Goal: Information Seeking & Learning: Find contact information

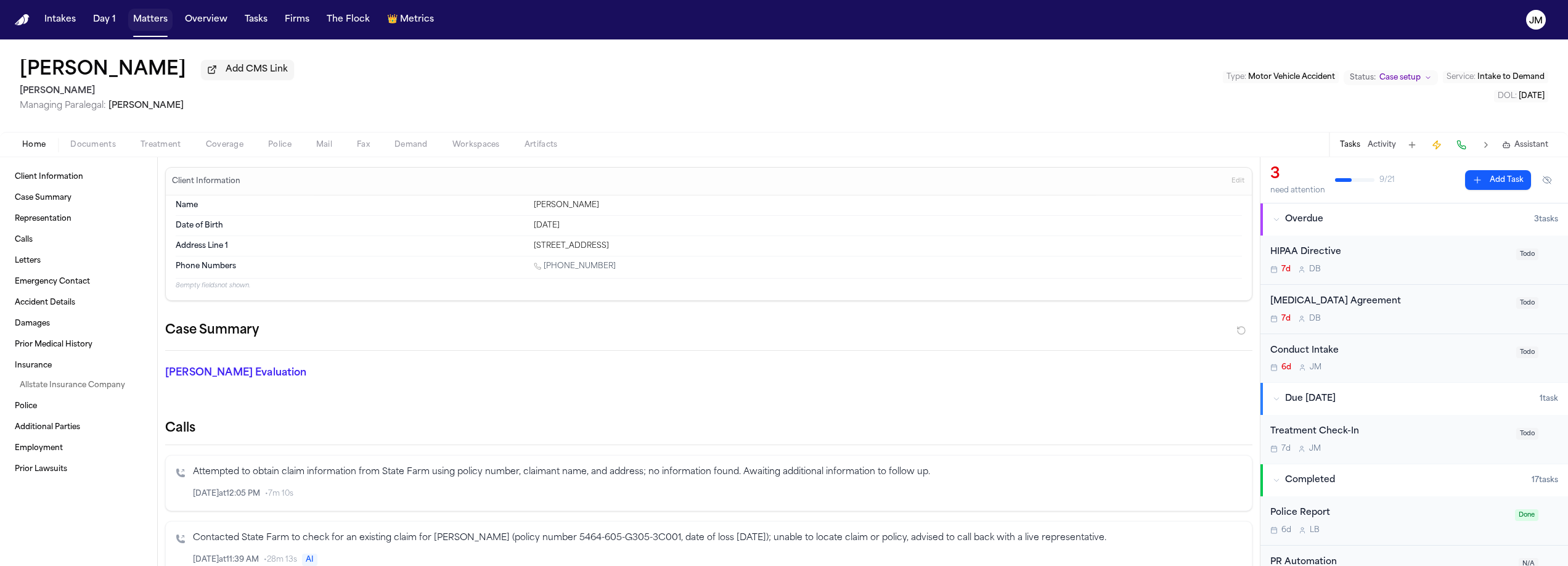
click at [145, 19] on button "Matters" at bounding box center [150, 19] width 45 height 22
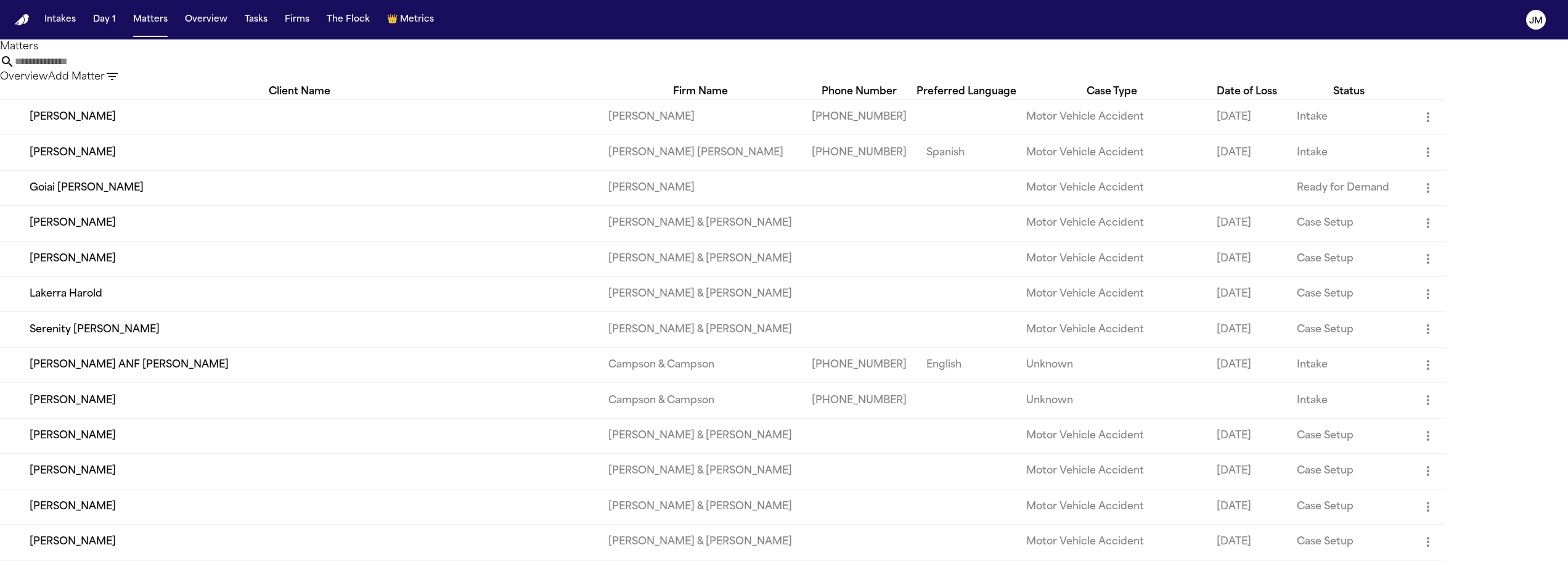
click at [113, 63] on input "text" at bounding box center [64, 61] width 99 height 15
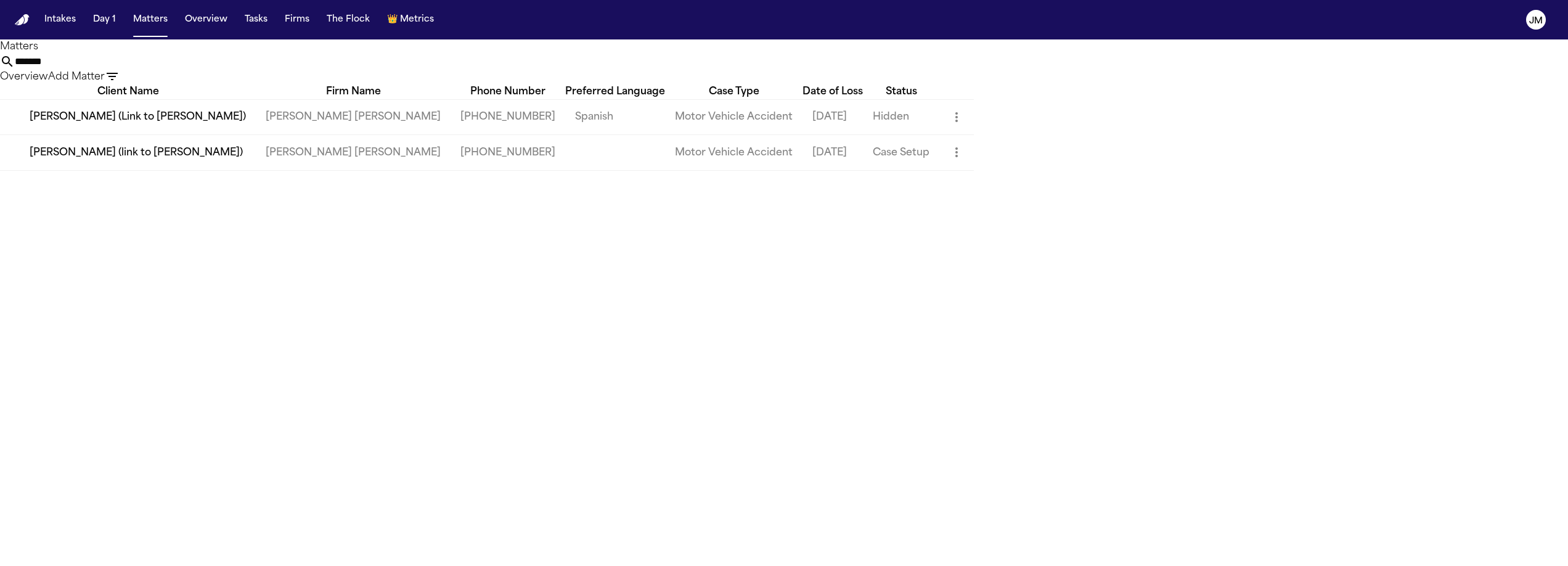
type input "*******"
click at [256, 170] on td "[PERSON_NAME] (link to [PERSON_NAME])" at bounding box center [128, 153] width 256 height 35
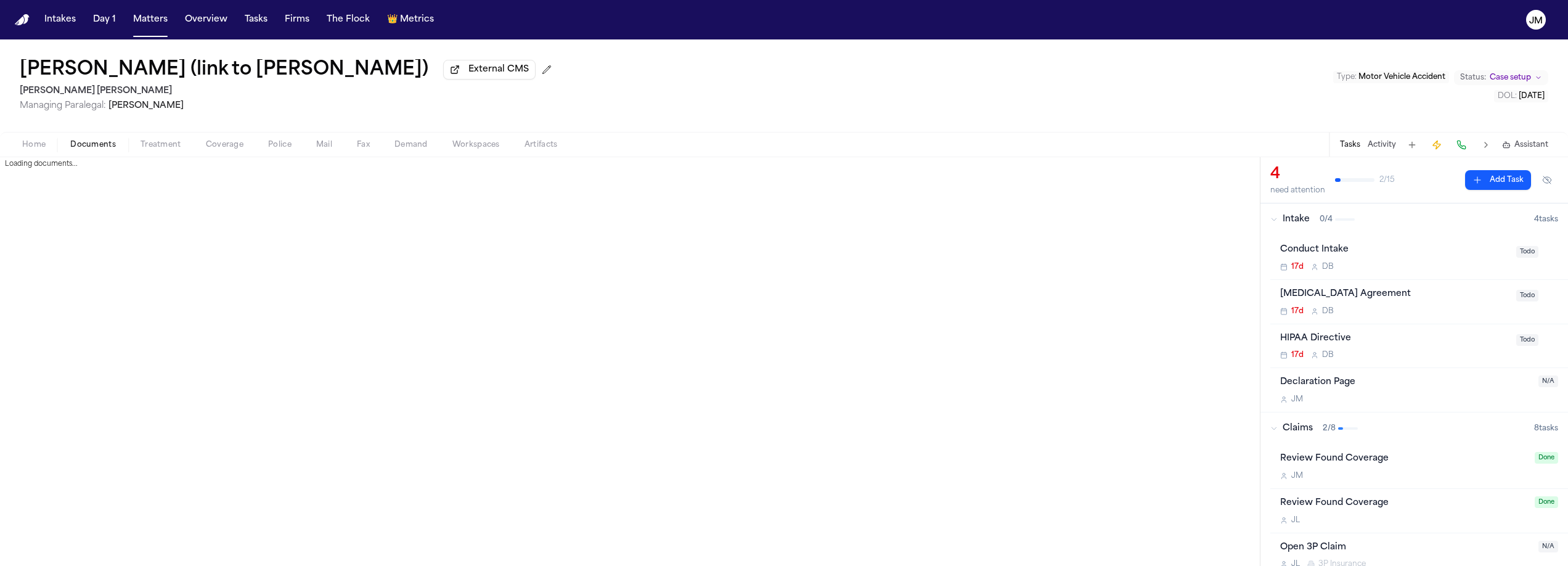
click at [103, 145] on span "Documents" at bounding box center [93, 144] width 46 height 10
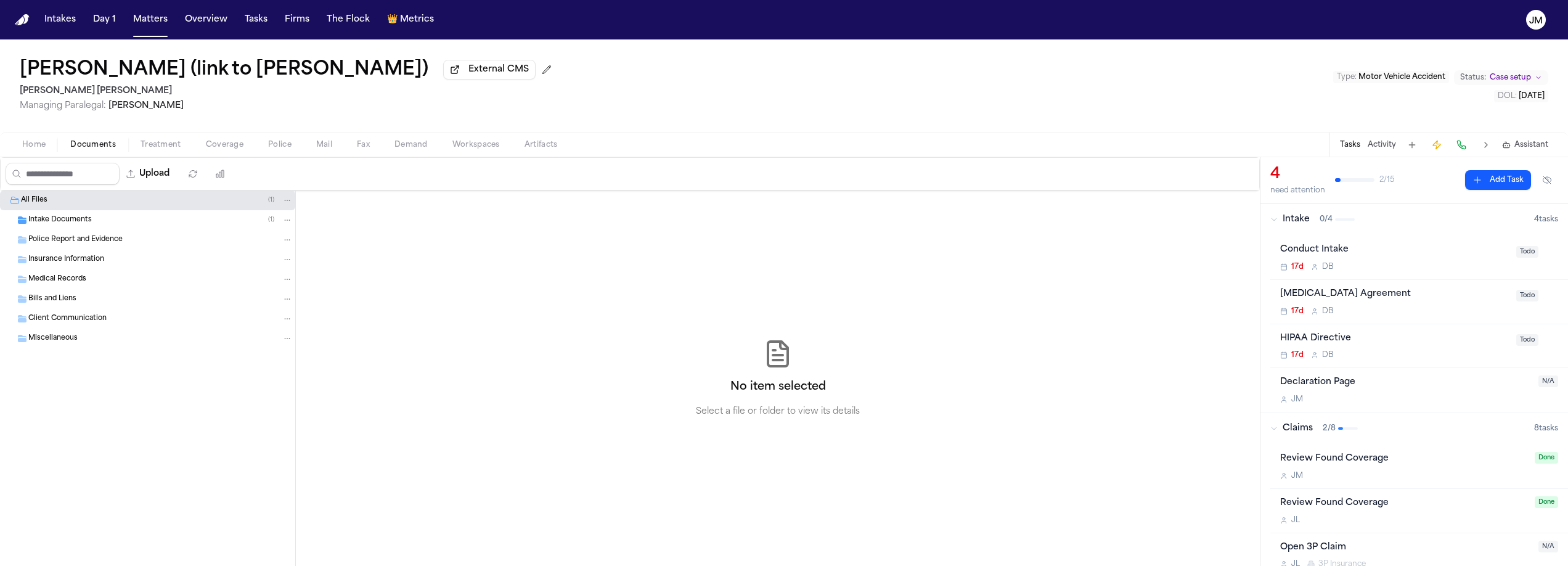
click at [58, 219] on span "Intake Documents" at bounding box center [60, 221] width 63 height 10
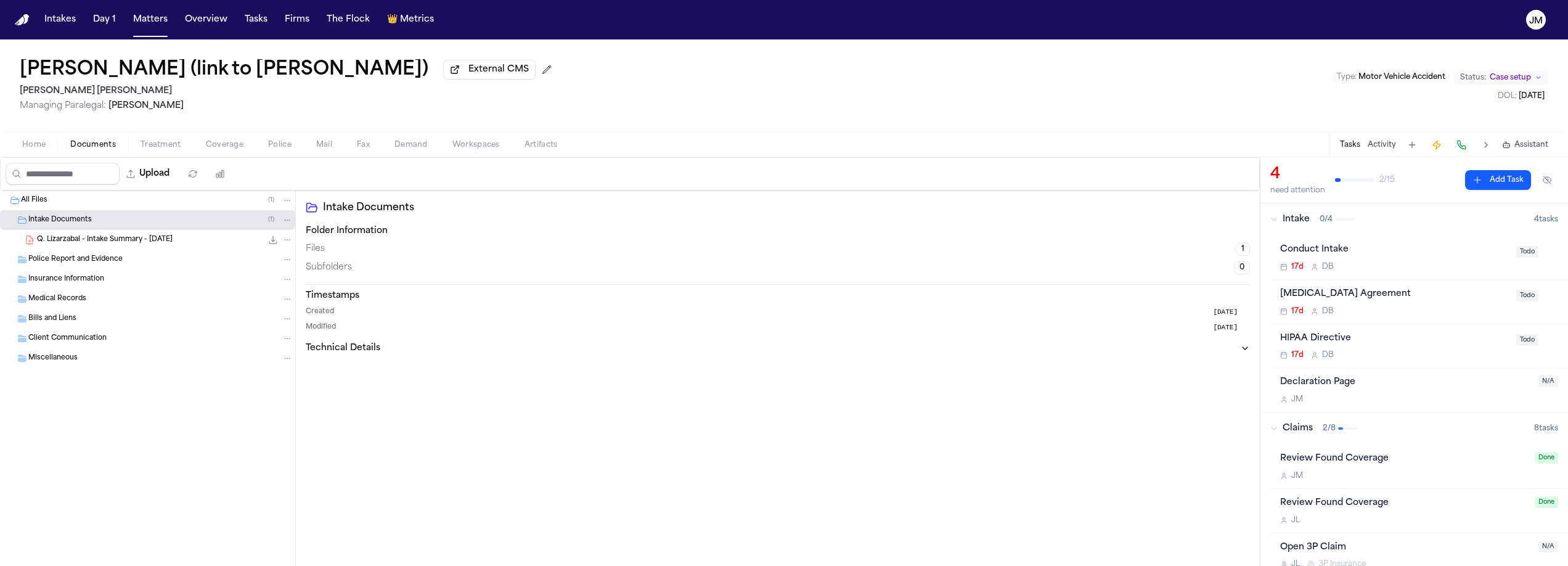
click at [283, 155] on div "Home Documents Treatment Coverage Police Mail Fax Demand Workspaces Artifacts T…" at bounding box center [784, 144] width 1568 height 25
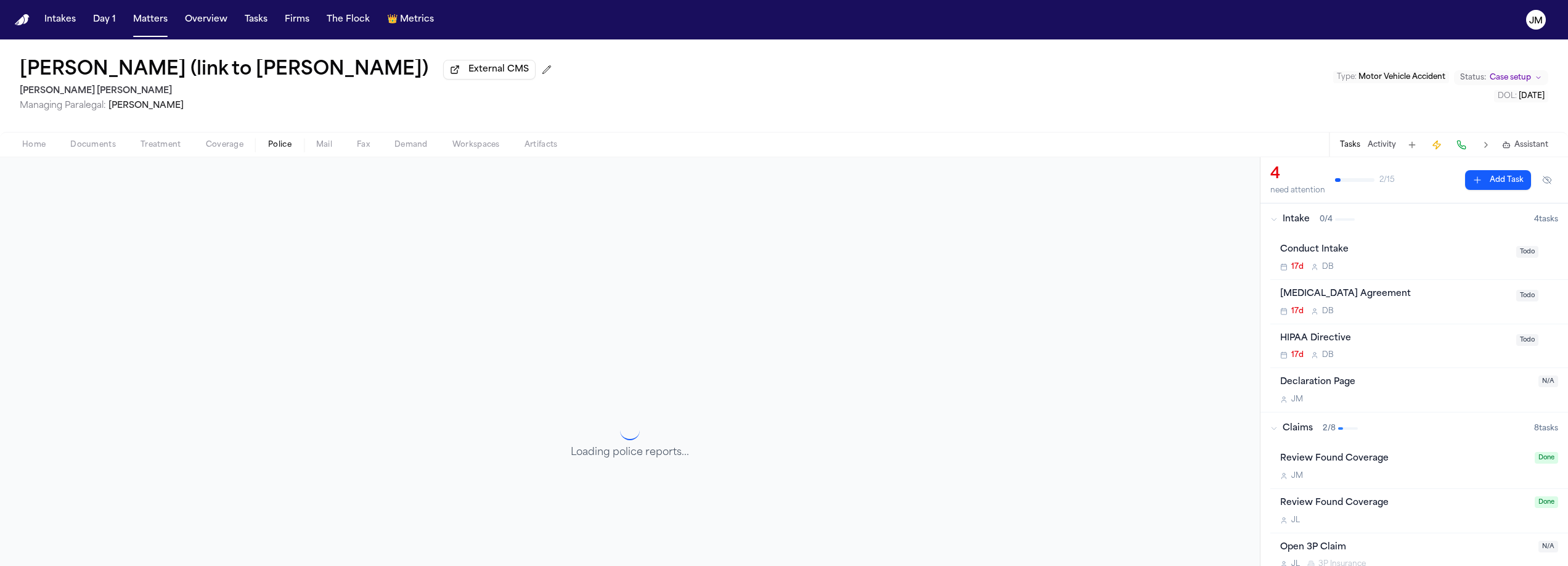
click at [282, 150] on span "Police" at bounding box center [280, 144] width 23 height 10
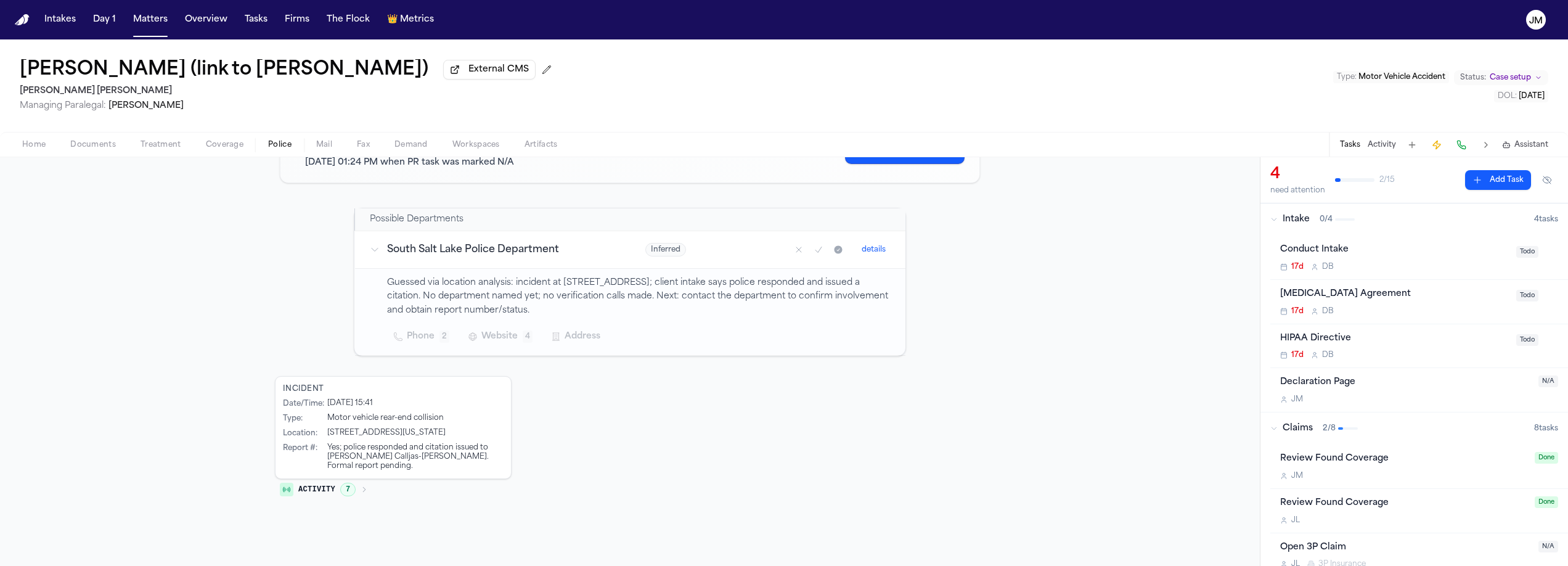
click at [145, 27] on button "Matters" at bounding box center [150, 19] width 45 height 22
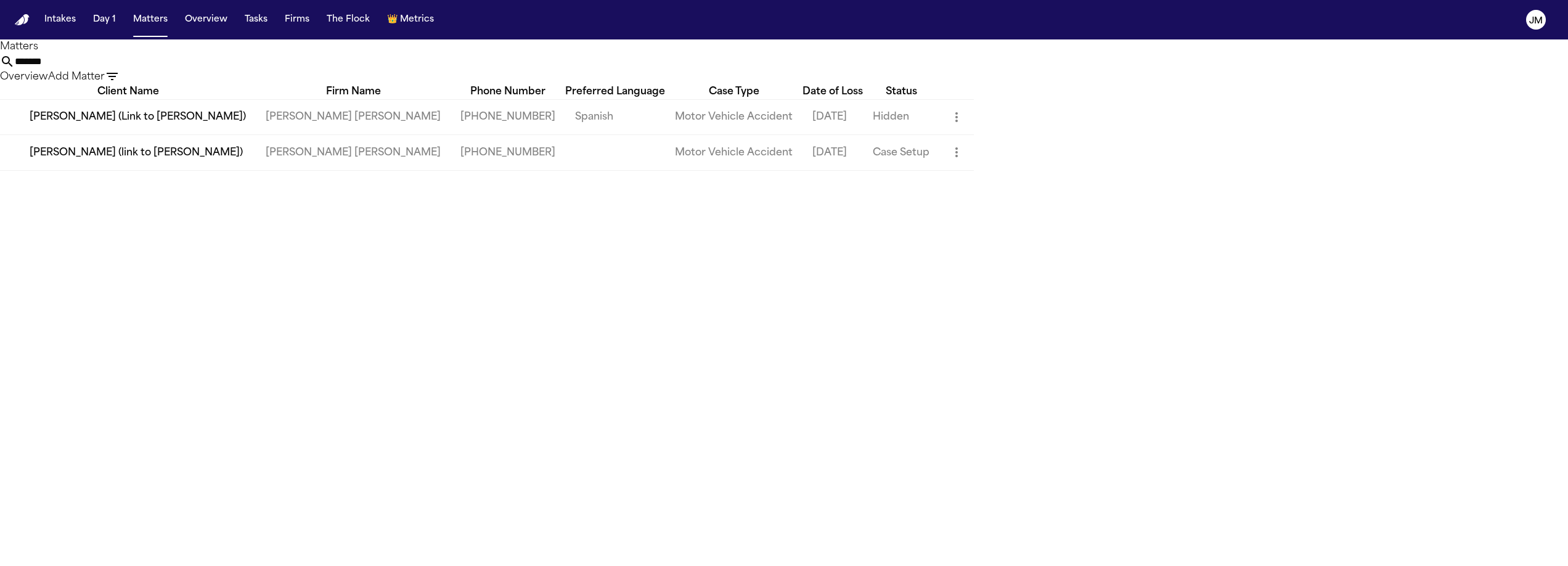
click at [113, 69] on input "*******" at bounding box center [64, 61] width 99 height 15
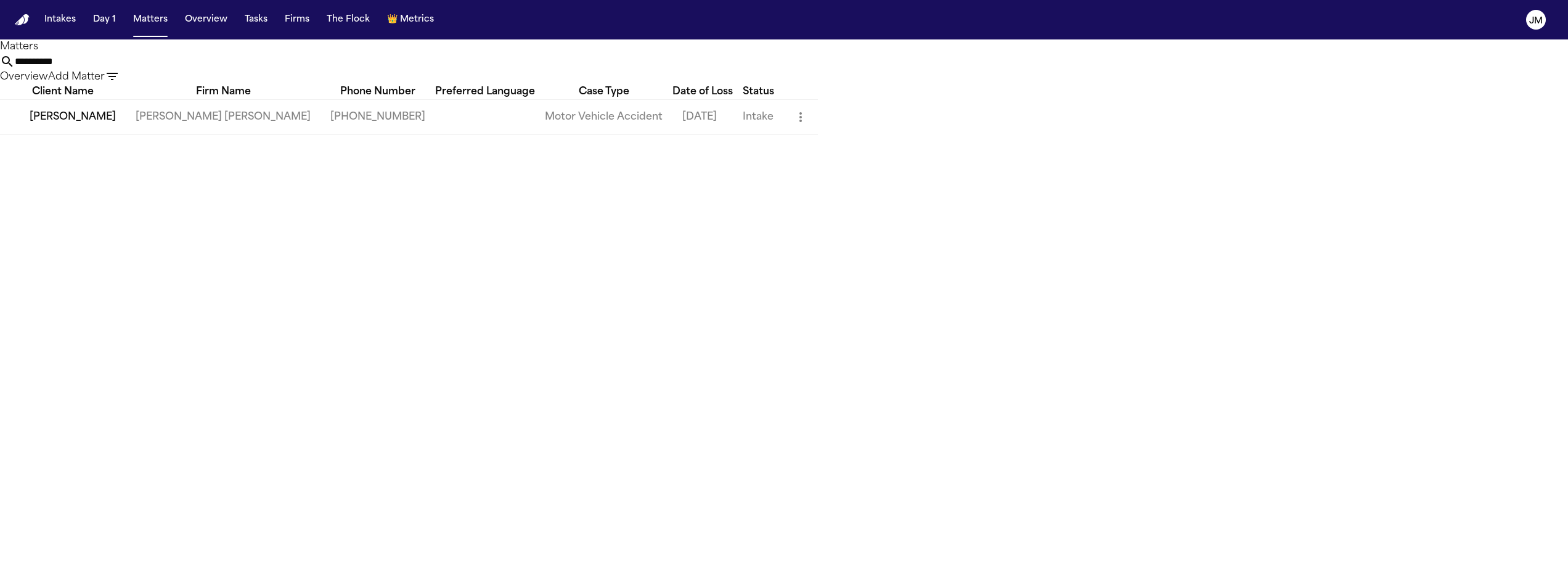
type input "**********"
click at [126, 135] on td "[PERSON_NAME]" at bounding box center [63, 117] width 126 height 35
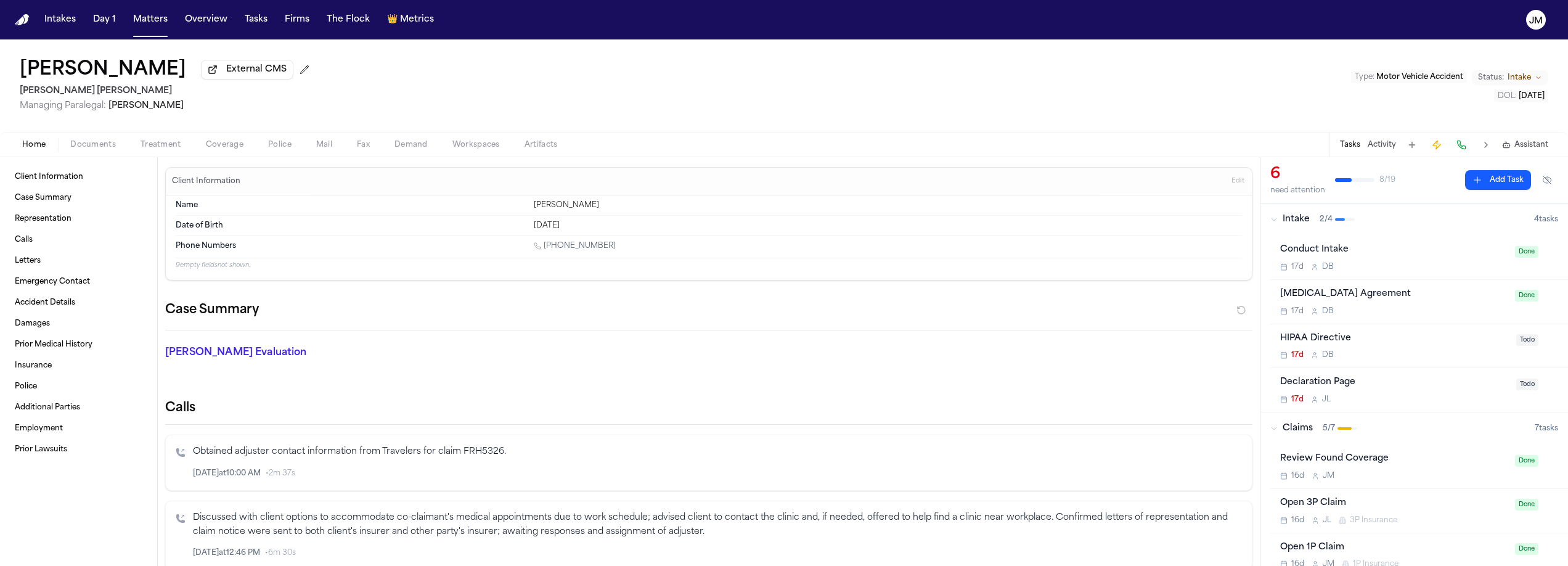
click at [213, 150] on span "Coverage" at bounding box center [225, 144] width 37 height 10
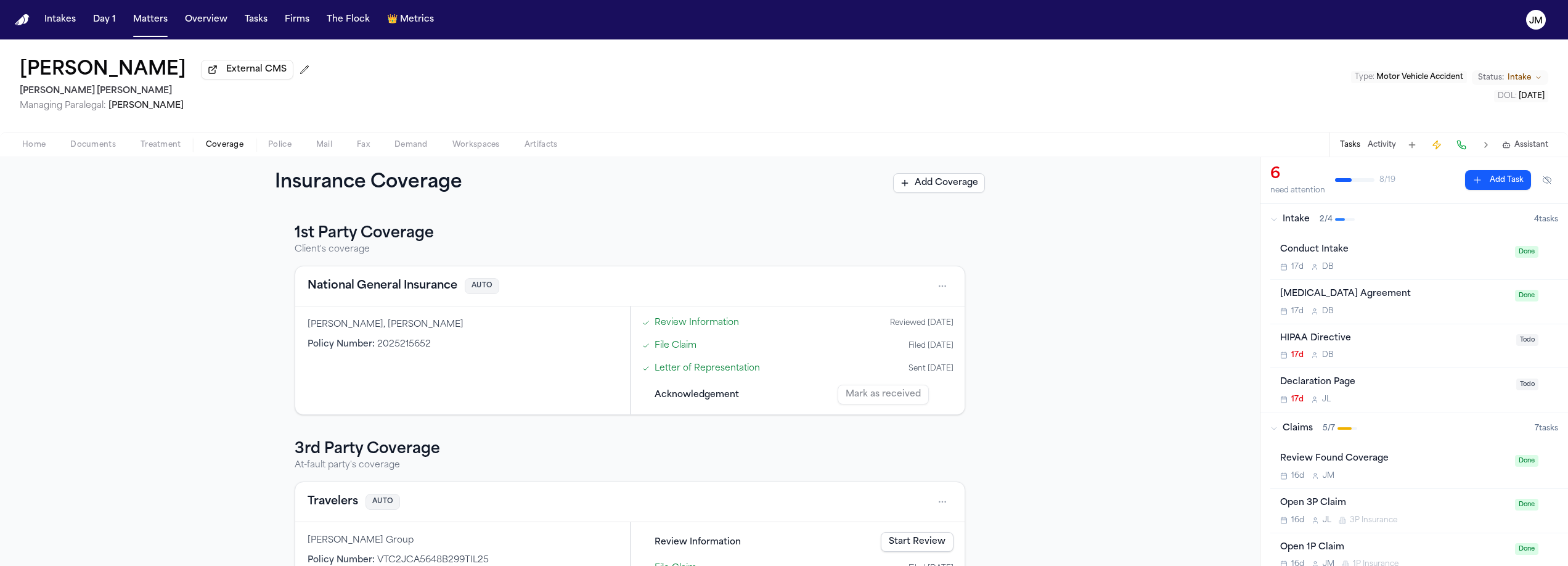
click at [100, 149] on span "Documents" at bounding box center [93, 144] width 46 height 10
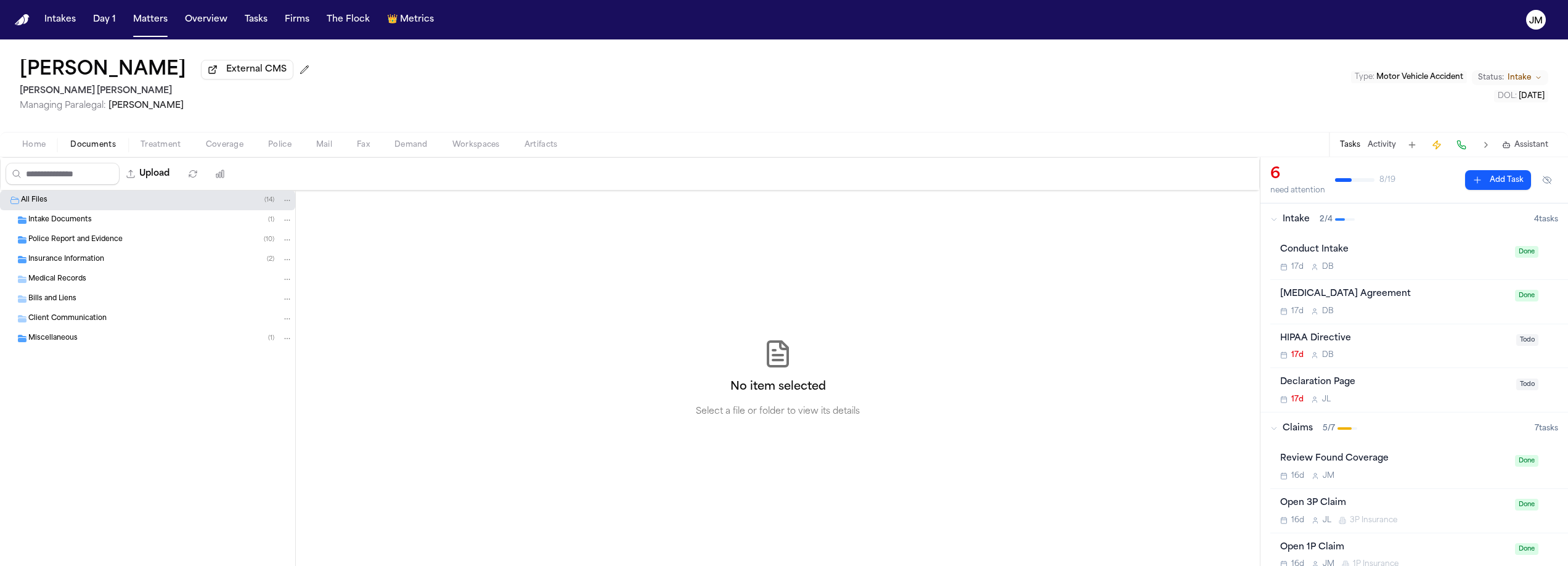
click at [126, 243] on div "Police Report and Evidence ( 10 )" at bounding box center [160, 239] width 264 height 11
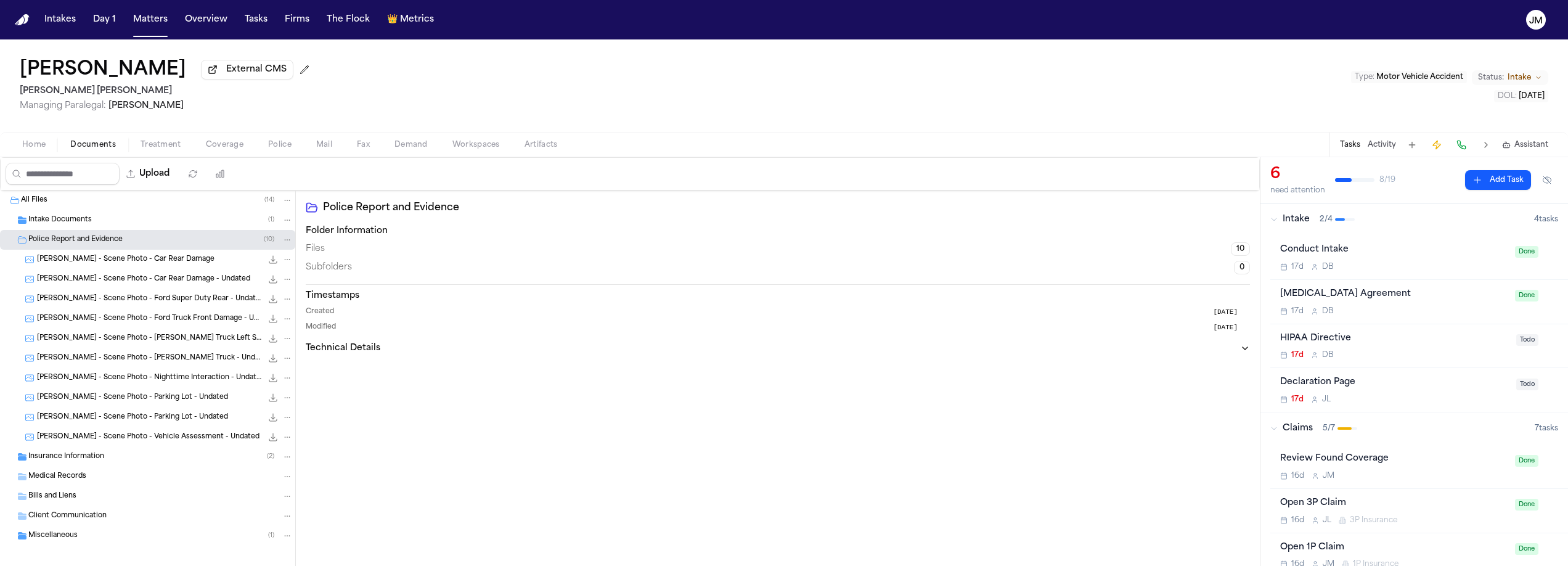
click at [83, 463] on span "Insurance Information" at bounding box center [66, 457] width 76 height 10
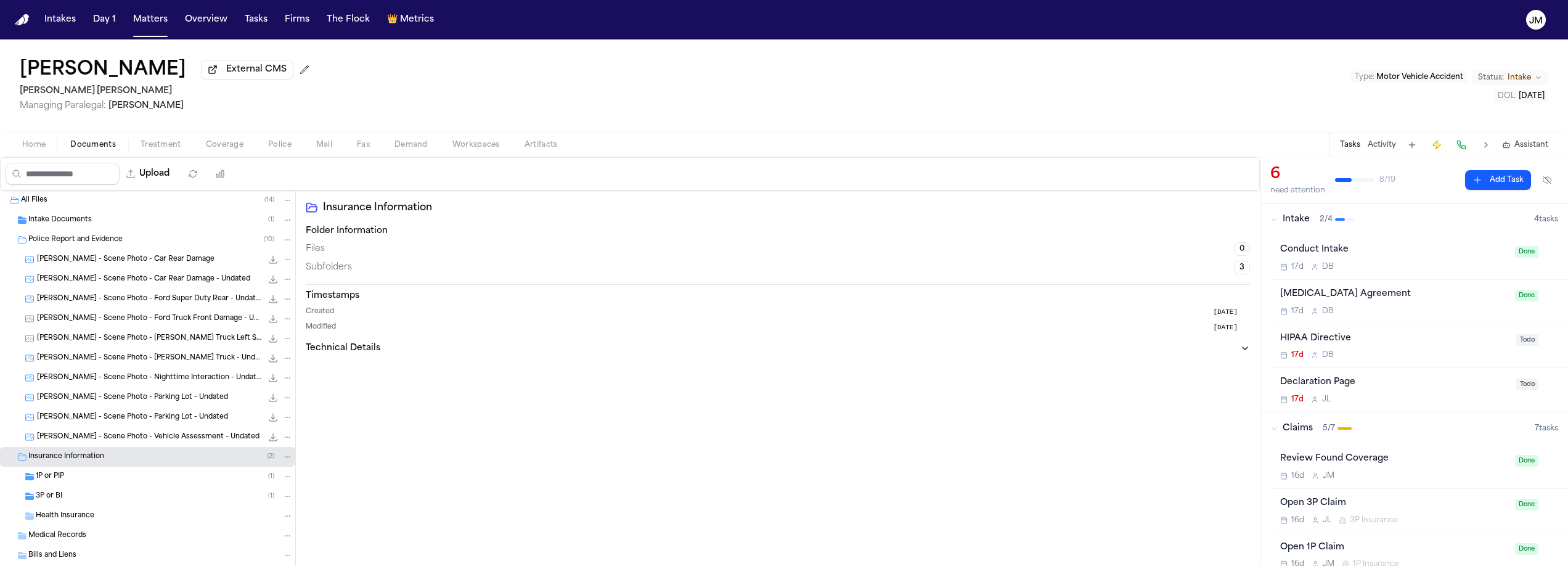
scroll to position [70, 0]
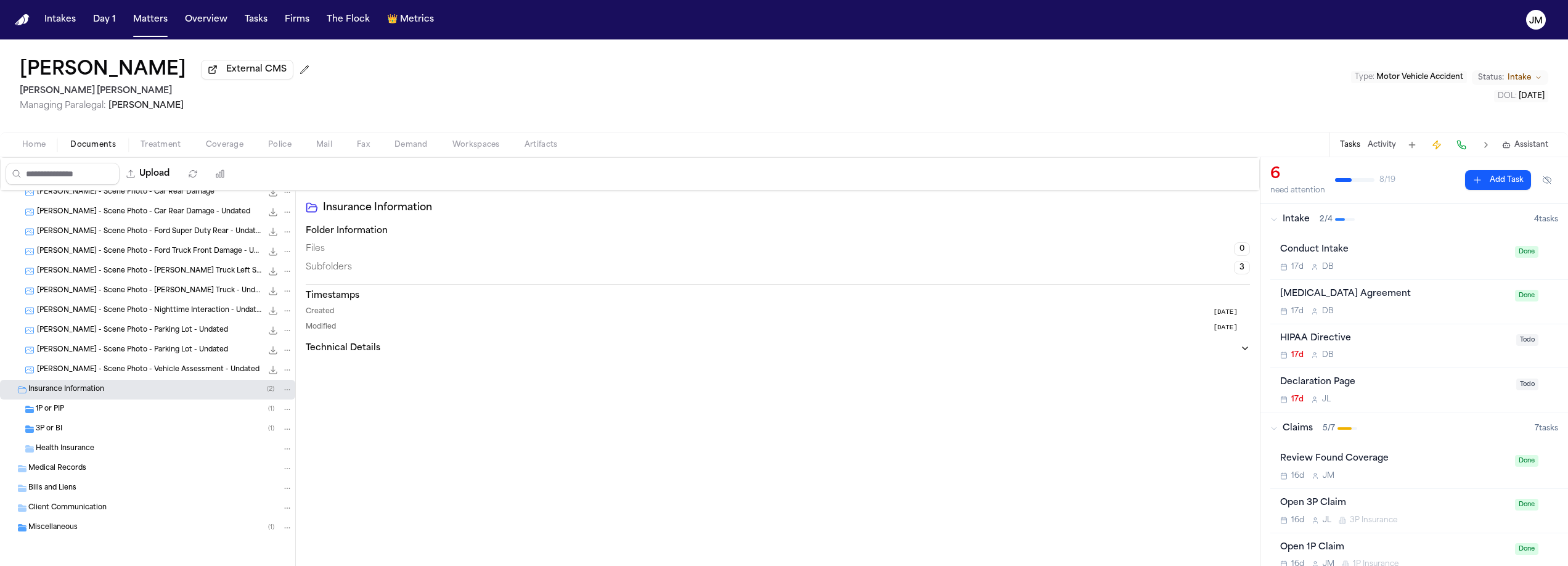
click at [84, 426] on div "3P or BI ( 1 )" at bounding box center [164, 429] width 257 height 11
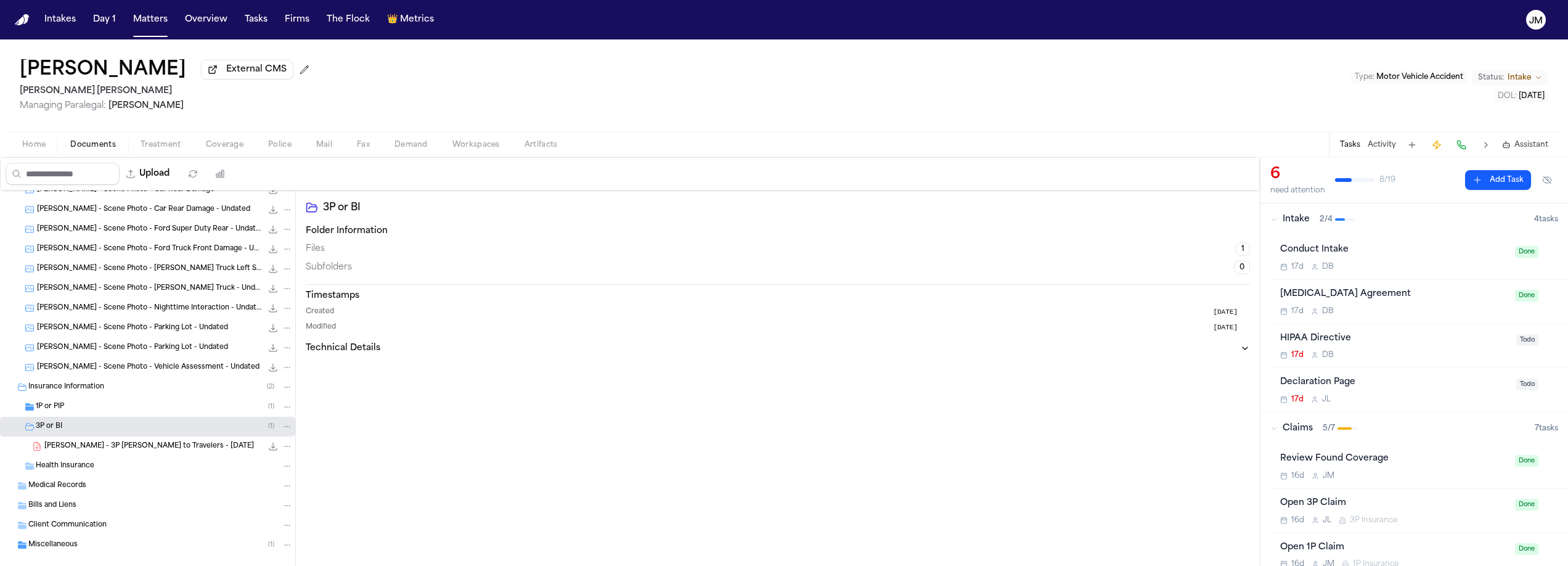
click at [104, 451] on span "[PERSON_NAME] - 3P [PERSON_NAME] to Travelers - [DATE]" at bounding box center [149, 447] width 209 height 10
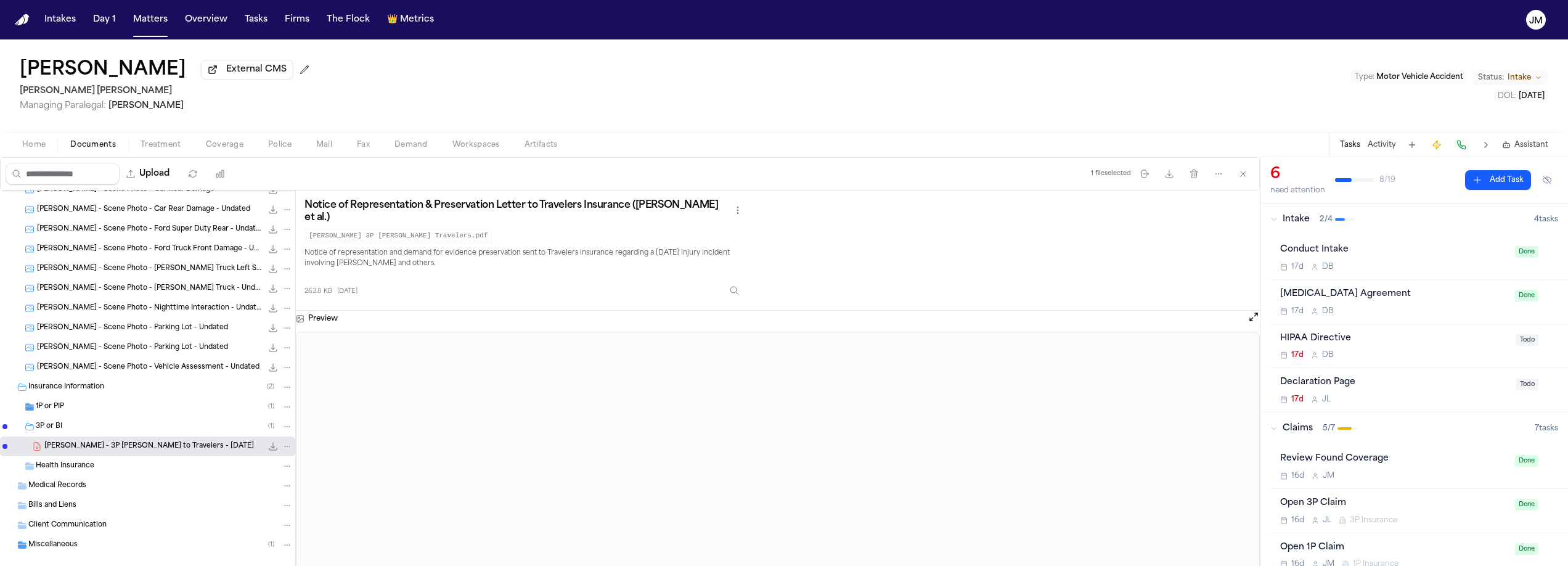
click at [126, 406] on div "1P or PIP ( 1 )" at bounding box center [164, 407] width 257 height 11
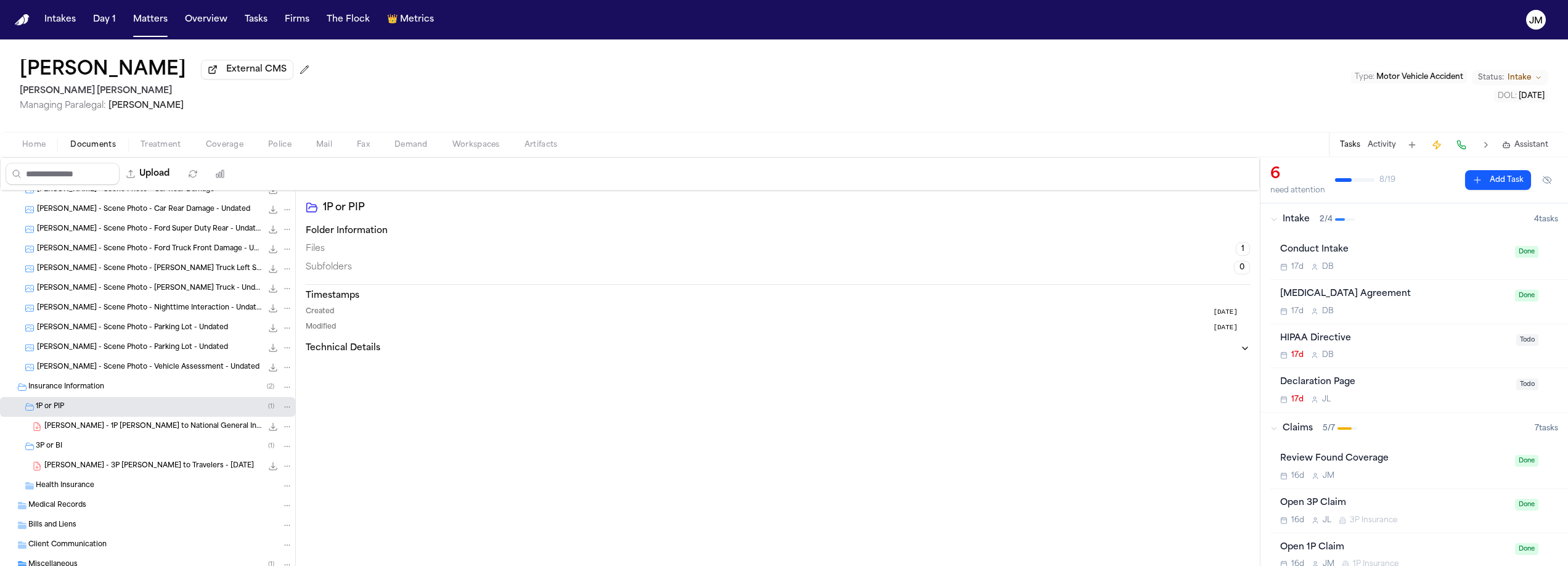
click at [134, 433] on div "[PERSON_NAME] - 1P [PERSON_NAME] to National General Insurance - [DATE] 310.4 K…" at bounding box center [169, 426] width 248 height 12
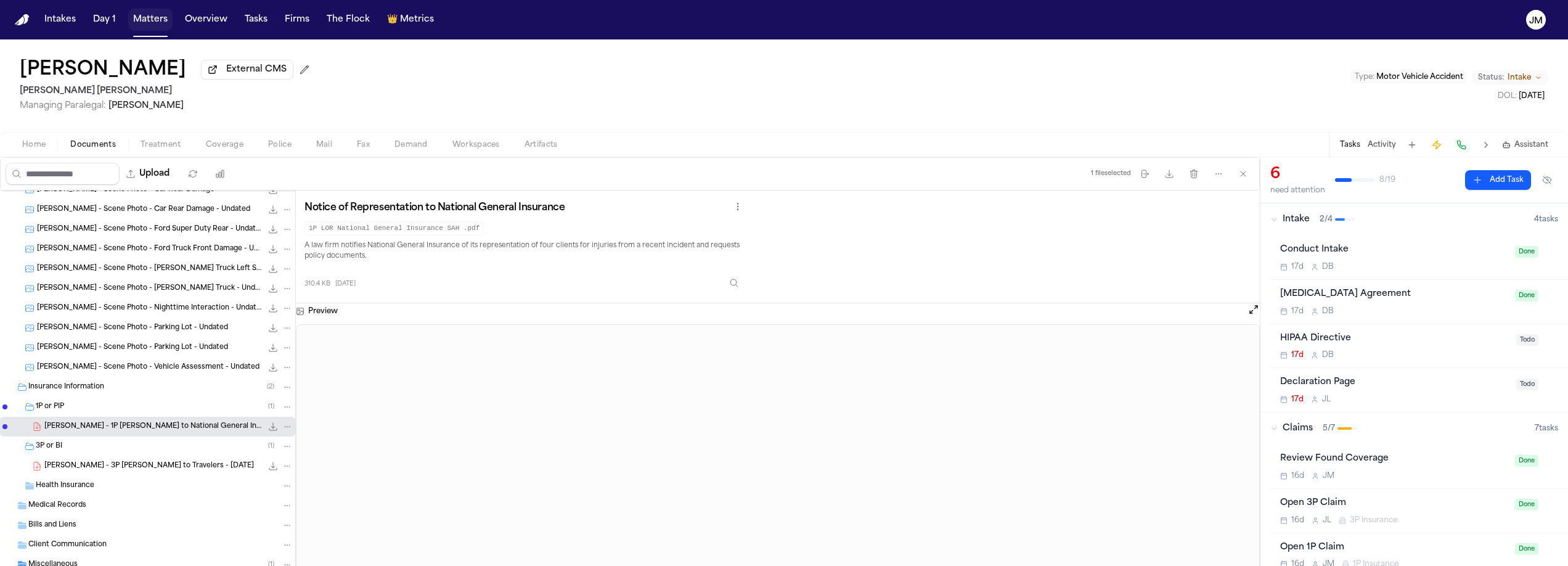
click at [148, 20] on button "Matters" at bounding box center [150, 19] width 45 height 22
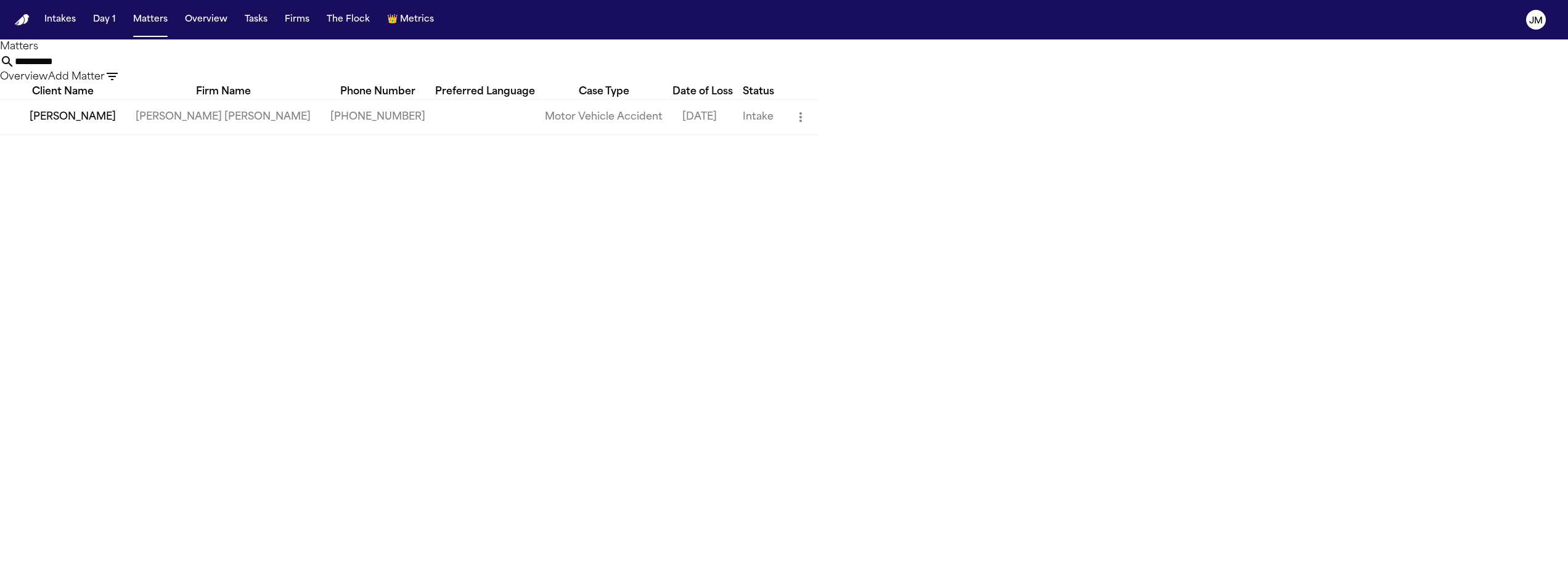
click at [113, 69] on input "**********" at bounding box center [64, 61] width 99 height 15
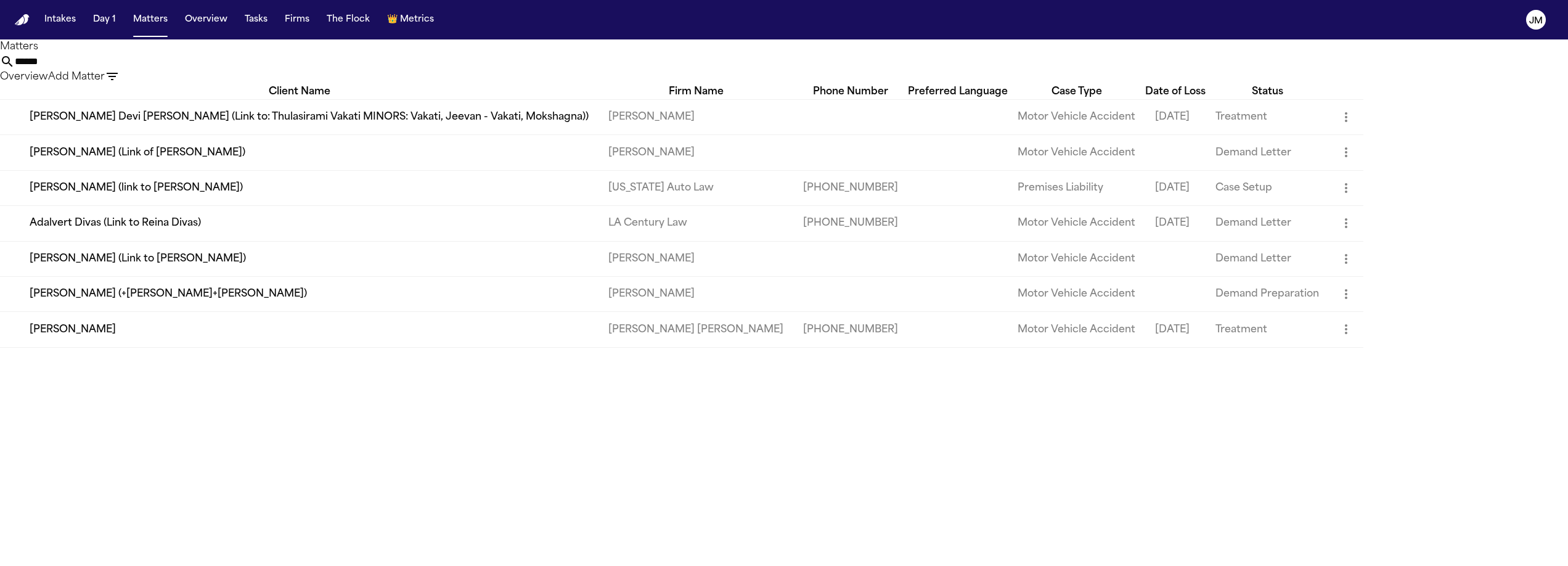
type input "******"
click at [353, 347] on td "[PERSON_NAME]" at bounding box center [299, 330] width 599 height 35
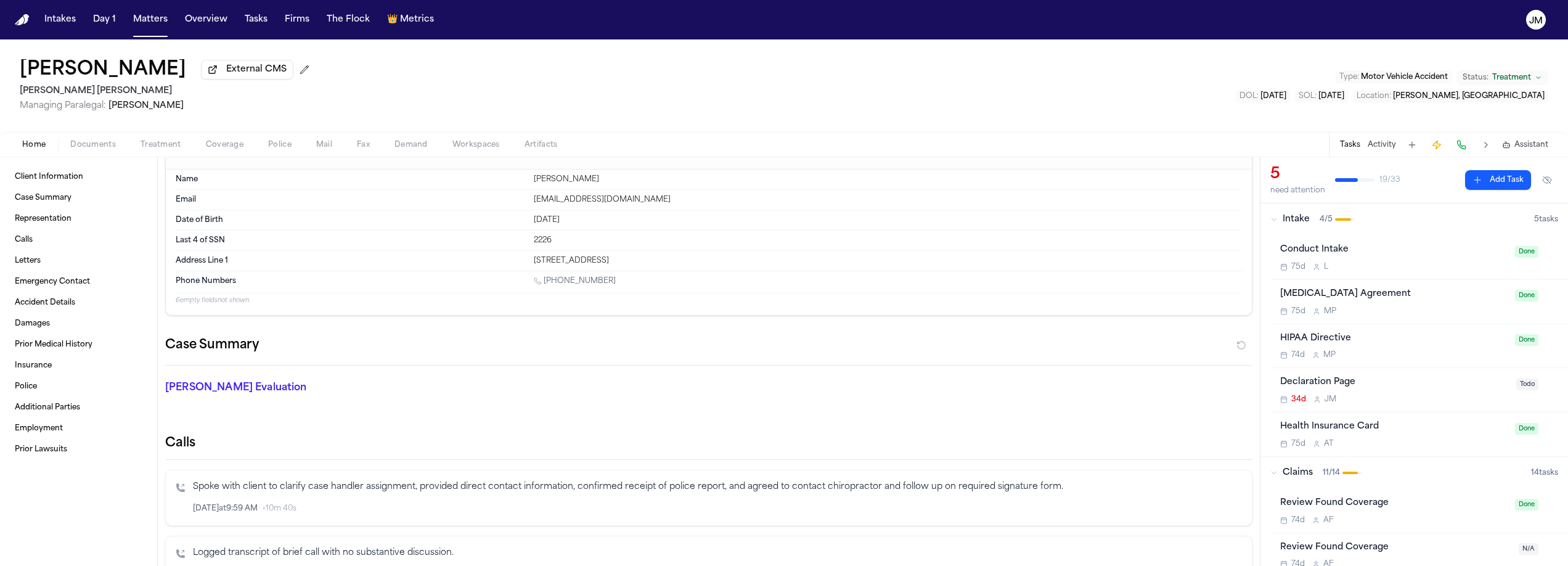
scroll to position [28, 0]
click at [562, 285] on link "[PHONE_NUMBER]" at bounding box center [575, 279] width 82 height 10
click at [1467, 149] on button at bounding box center [1461, 145] width 17 height 17
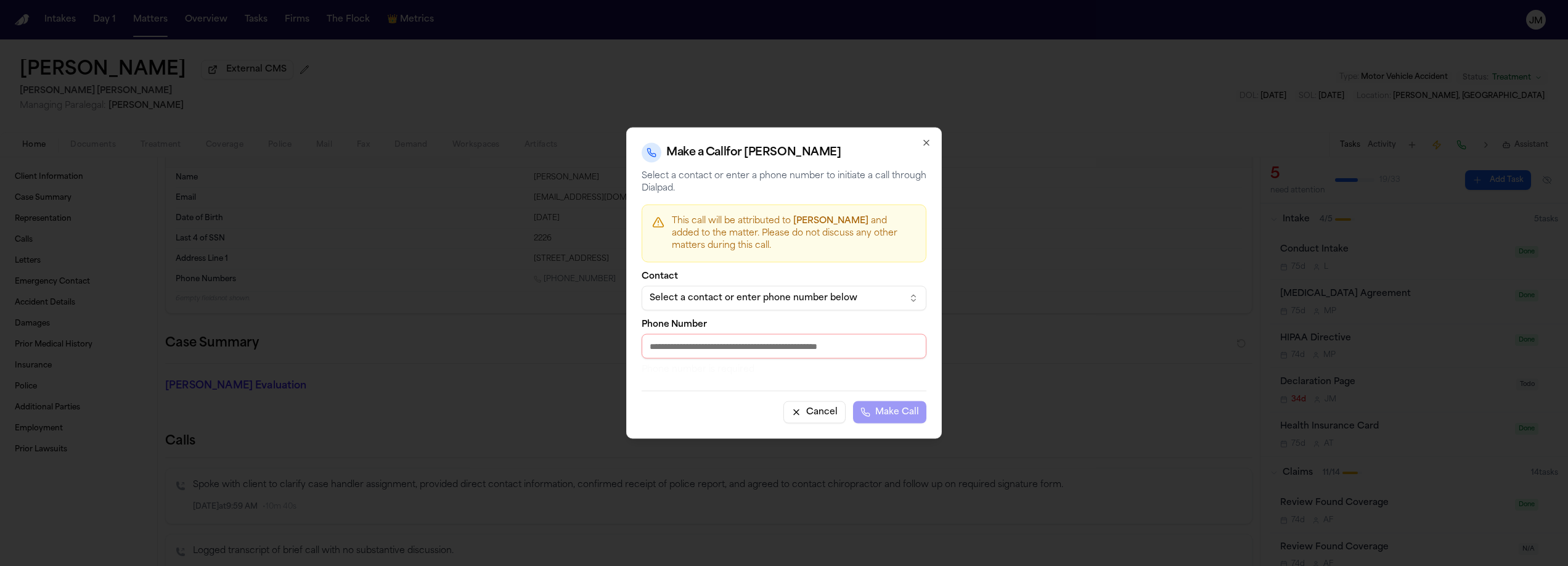
click at [764, 297] on div "Select a contact or enter phone number below" at bounding box center [774, 298] width 249 height 12
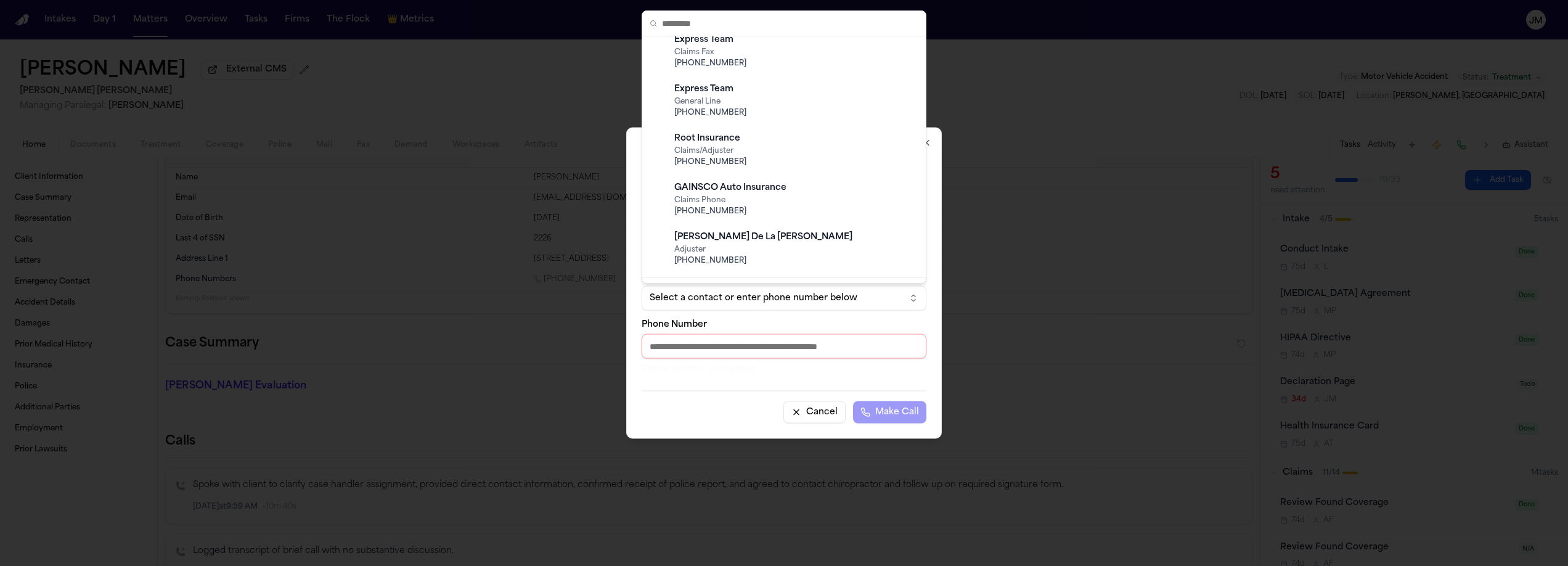
scroll to position [137, 0]
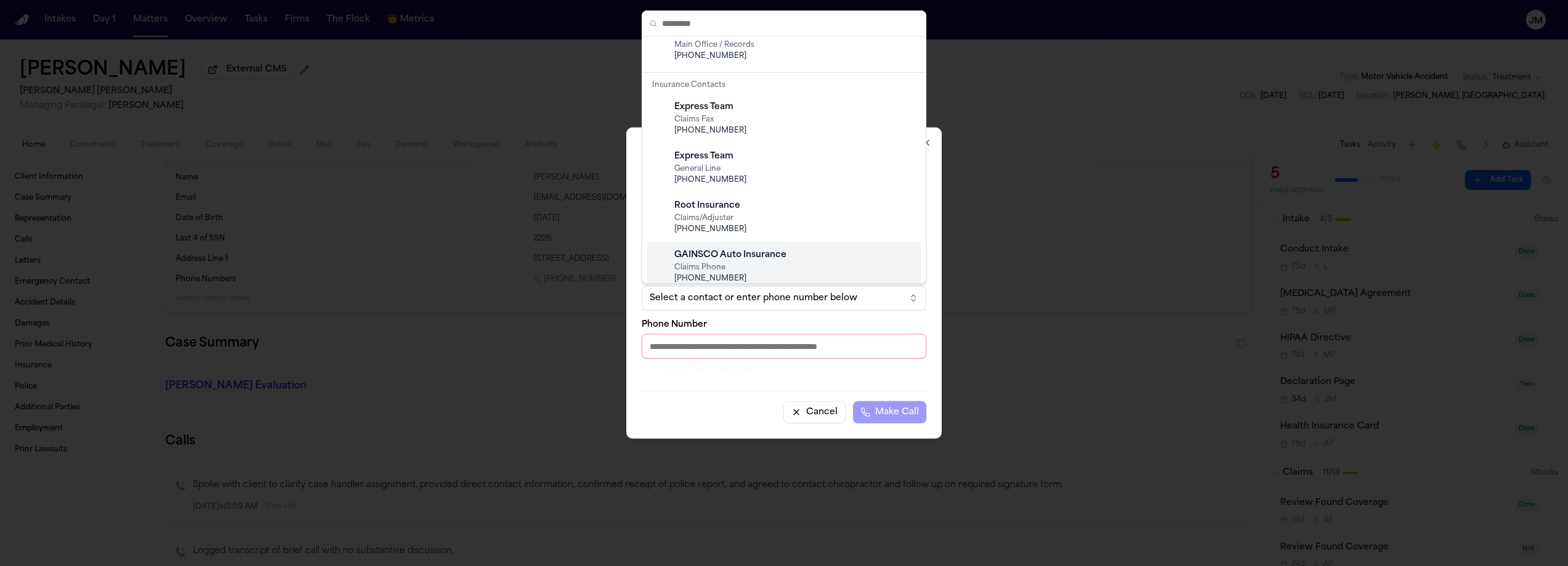
click at [798, 414] on body "Intakes Day 1 Matters Overview Tasks Firms The Flock 👑 Metrics [PERSON_NAME] Ex…" at bounding box center [784, 283] width 1568 height 566
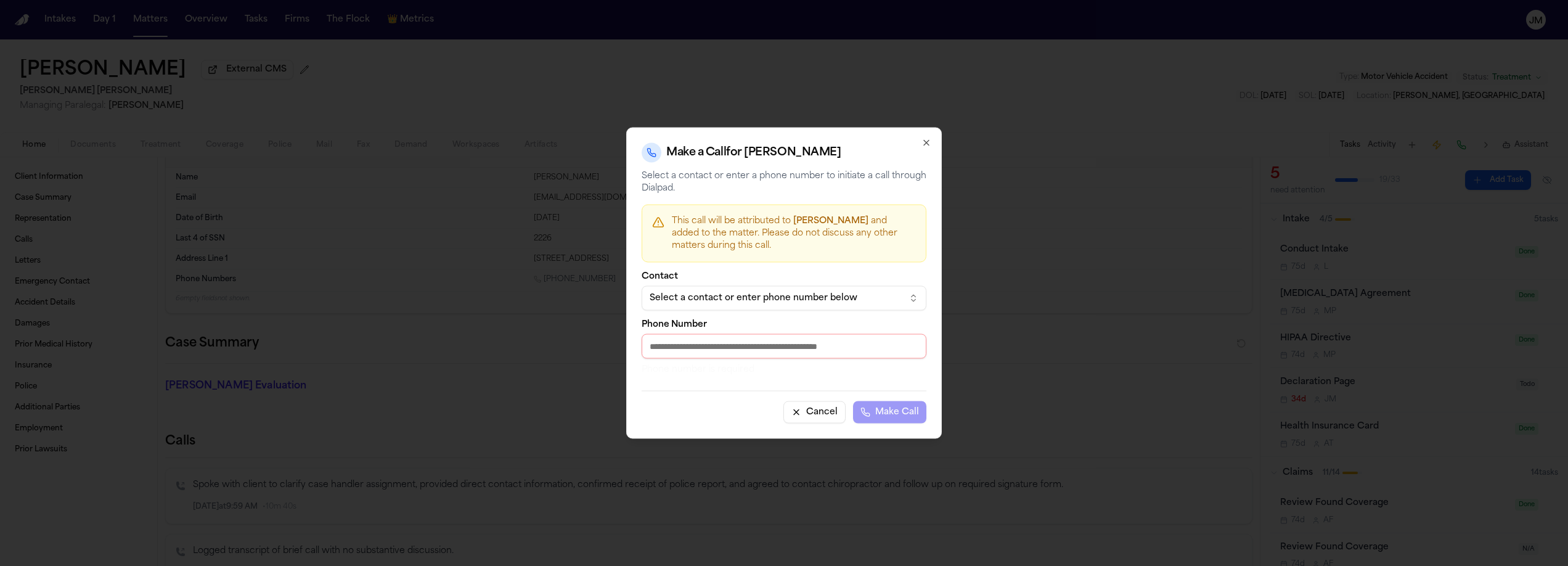
click at [705, 354] on input "Phone Number" at bounding box center [784, 347] width 285 height 25
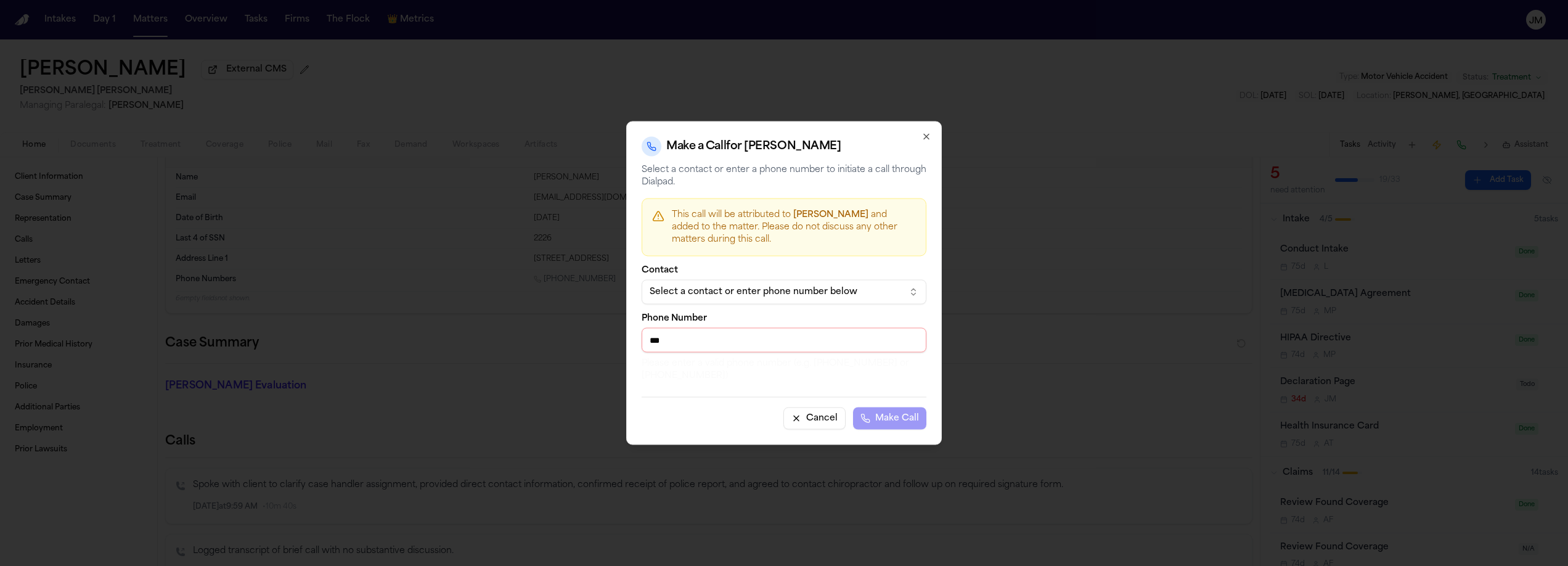
type input "***"
click at [809, 420] on button "Cancel" at bounding box center [814, 419] width 62 height 22
